Goal: Information Seeking & Learning: Find specific page/section

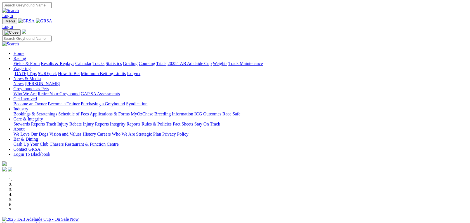
click at [74, 61] on link "Results & Replays" at bounding box center [57, 63] width 33 height 5
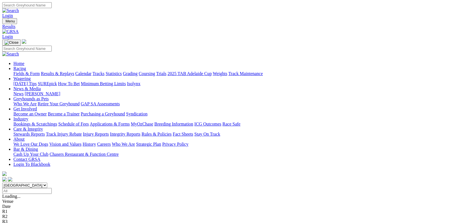
click at [45, 131] on link "Stewards Reports" at bounding box center [28, 133] width 31 height 5
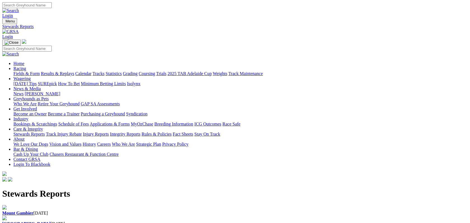
click at [152, 221] on div "[GEOGRAPHIC_DATA] [DATE]" at bounding box center [235, 223] width 466 height 5
click at [51, 221] on b "[GEOGRAPHIC_DATA]" at bounding box center [26, 223] width 48 height 5
